Goal: Find specific page/section: Find specific page/section

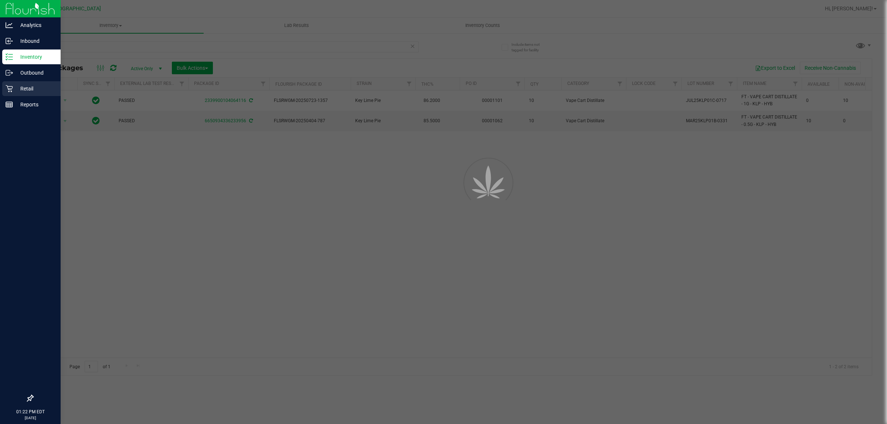
click at [23, 86] on p "Retail" at bounding box center [35, 88] width 44 height 9
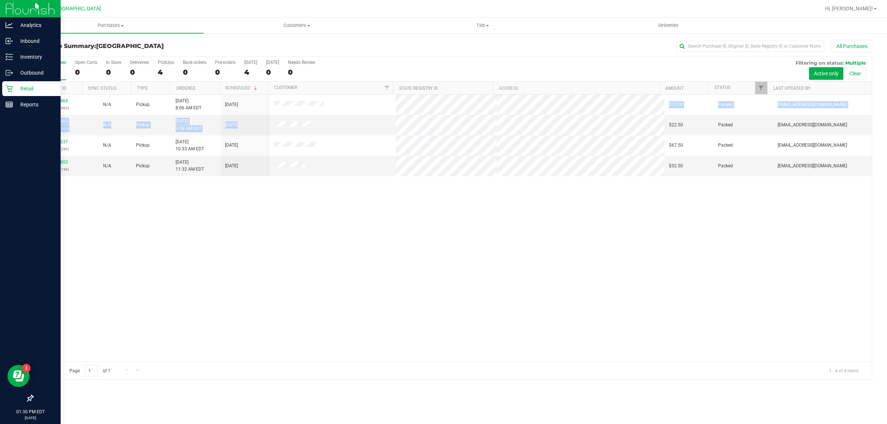
click at [492, 120] on tbody "11986464 (326642962) N/A Pickup [DATE] 8:06 AM EDT 9/22/2025 $72.00 Packed [EMA…" at bounding box center [452, 136] width 839 height 82
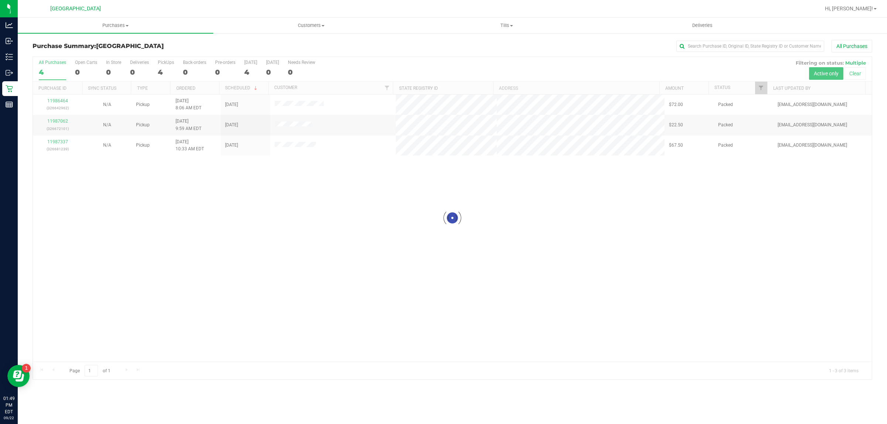
click at [448, 285] on div at bounding box center [452, 218] width 839 height 323
